Goal: Transaction & Acquisition: Purchase product/service

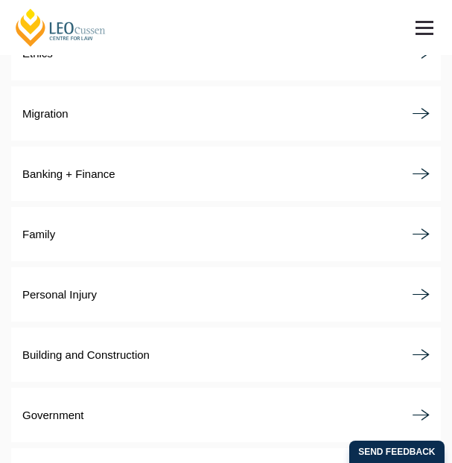
scroll to position [3548, 0]
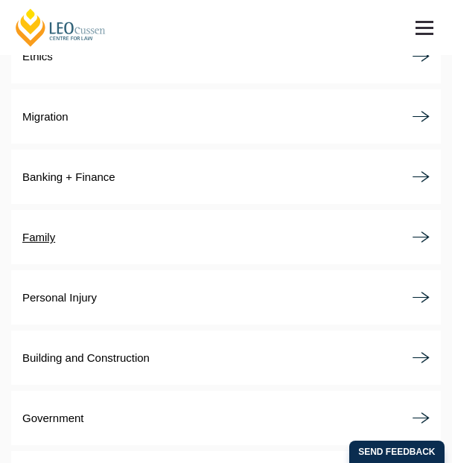
click at [47, 229] on p "Family" at bounding box center [38, 237] width 33 height 16
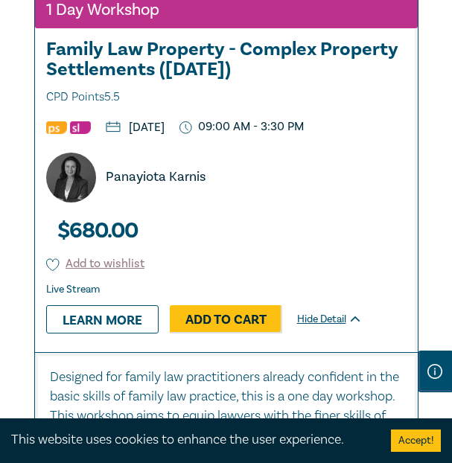
scroll to position [1158, 0]
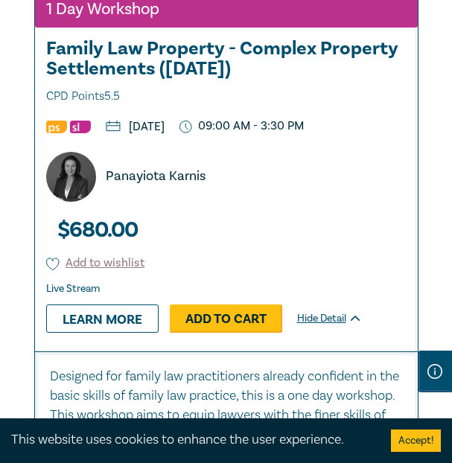
click at [194, 333] on link "Add to Cart" at bounding box center [226, 318] width 112 height 28
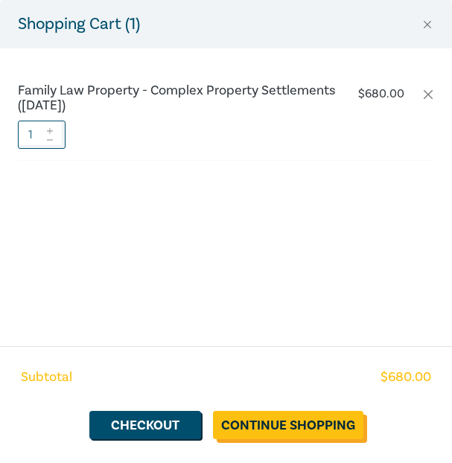
click at [244, 434] on link "Continue Shopping" at bounding box center [288, 425] width 150 height 28
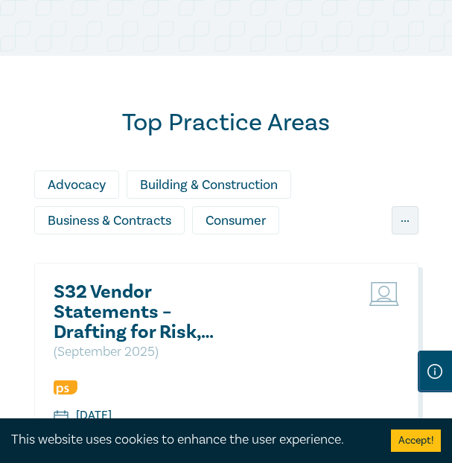
scroll to position [1020, 0]
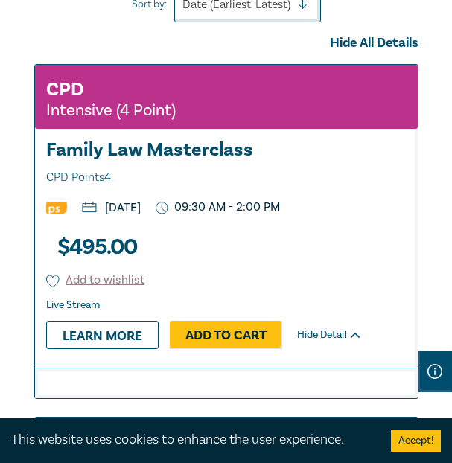
scroll to position [714, 0]
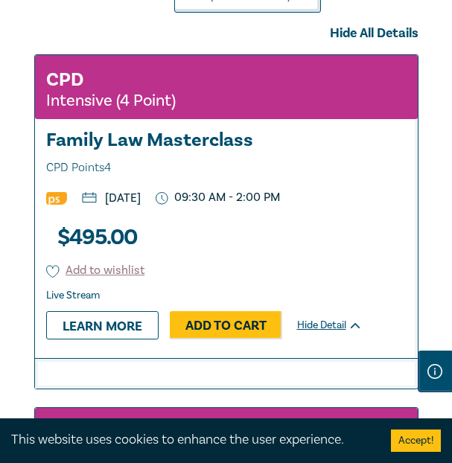
click at [408, 447] on button "Accept!" at bounding box center [416, 440] width 50 height 22
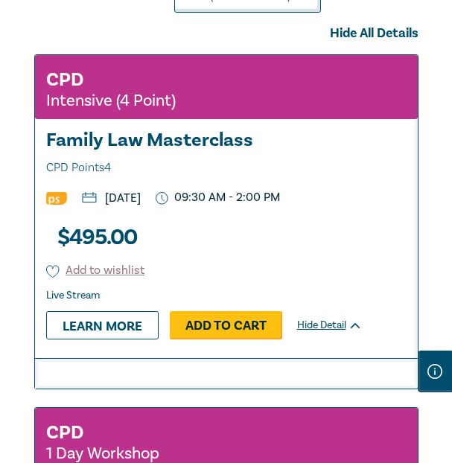
click at [248, 329] on link "Add to Cart" at bounding box center [226, 325] width 112 height 28
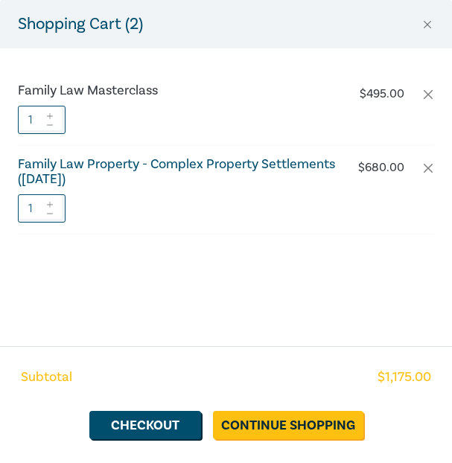
click at [89, 163] on h6 "Family Law Property - Complex Property Settlements ([DATE])" at bounding box center [185, 172] width 334 height 30
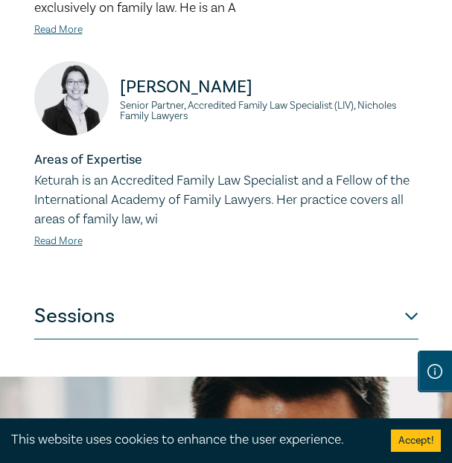
scroll to position [1643, 0]
click at [390, 295] on button "Sessions" at bounding box center [226, 317] width 384 height 45
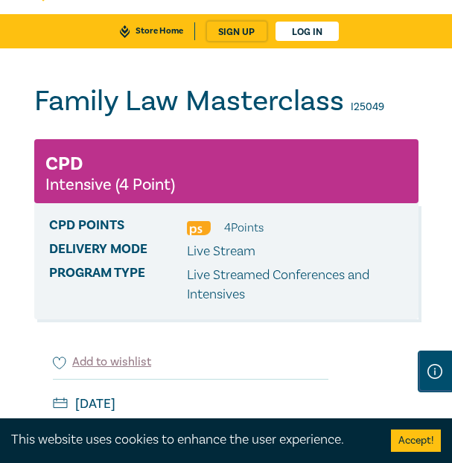
scroll to position [77, 0]
